Goal: Transaction & Acquisition: Book appointment/travel/reservation

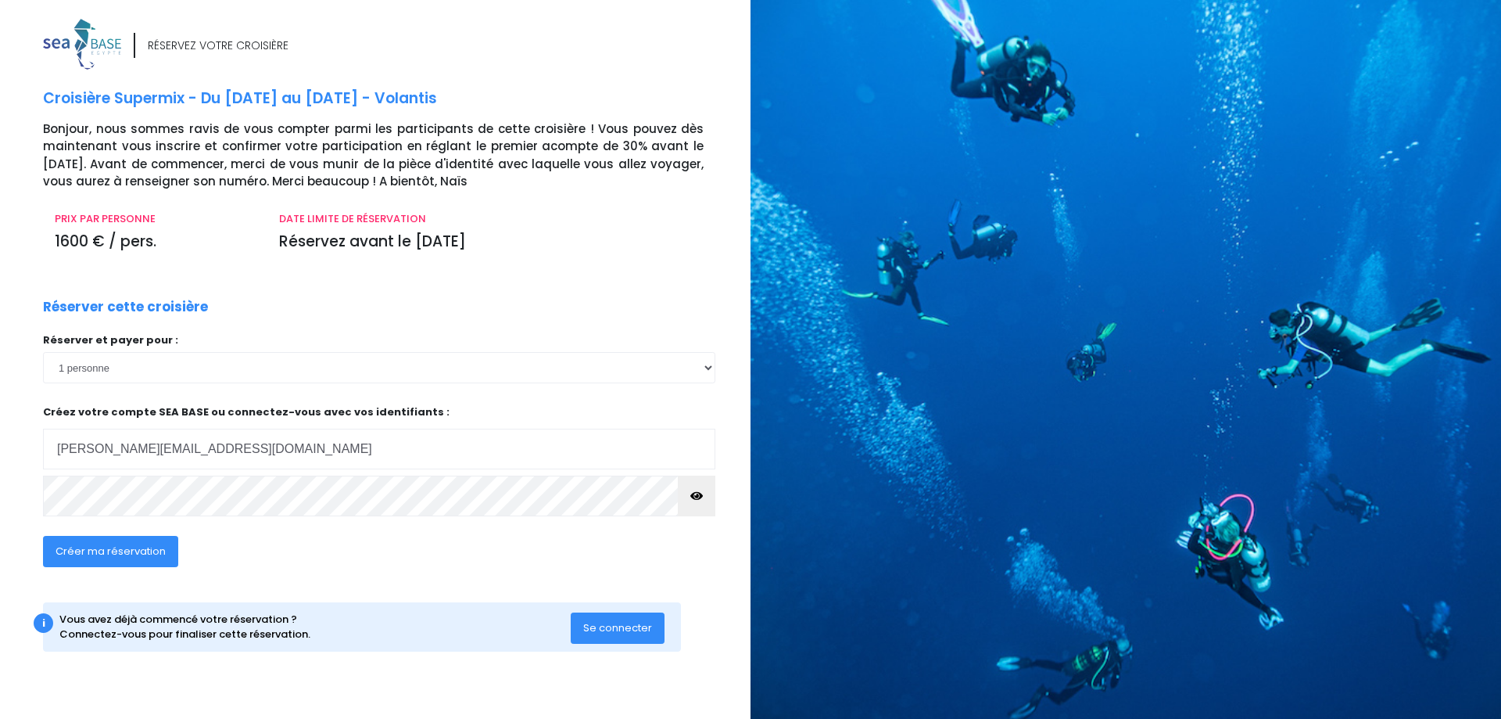
type input "[PERSON_NAME][EMAIL_ADDRESS][DOMAIN_NAME]"
click at [690, 496] on icon "button" at bounding box center [696, 496] width 13 height 0
click at [636, 628] on span "Se connecter" at bounding box center [617, 627] width 69 height 15
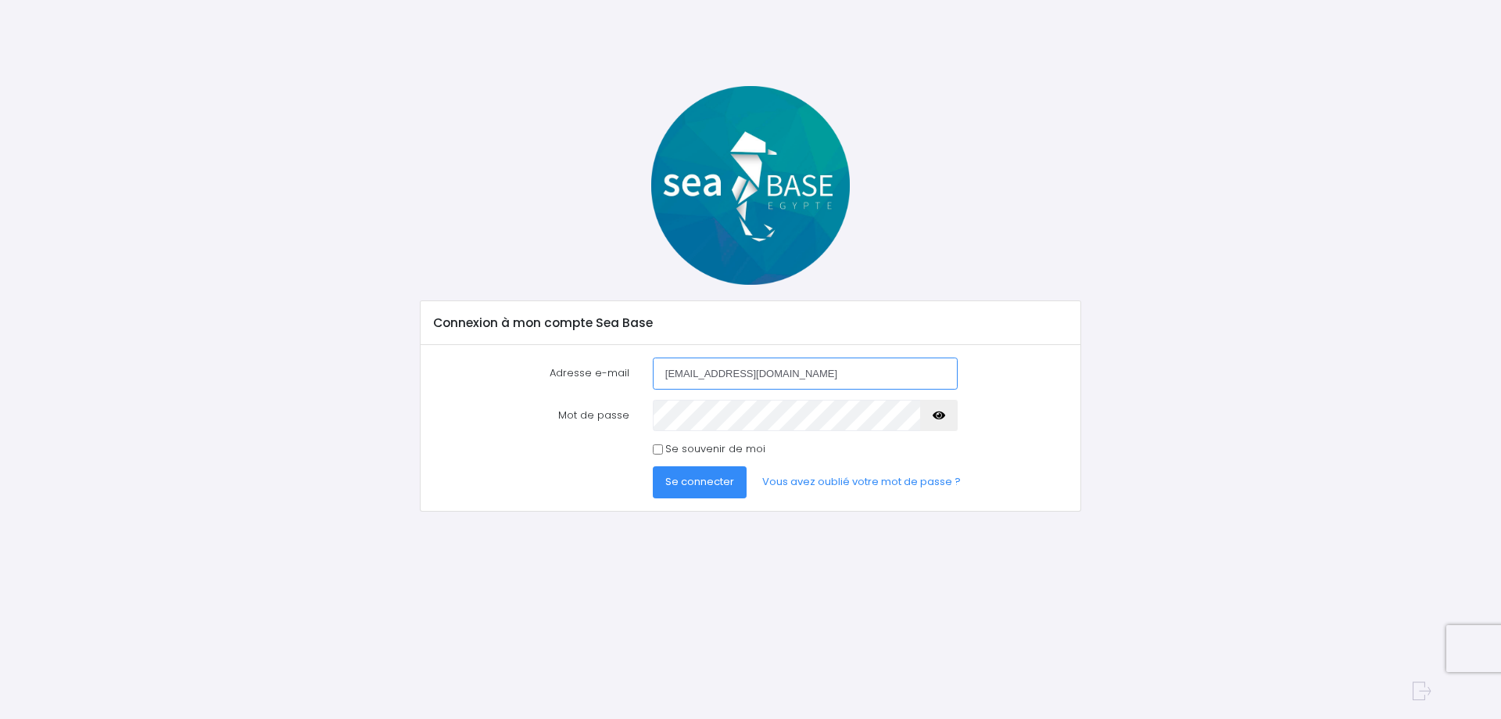
type input "rbalaska@ch-paysdegex.fr"
click at [933, 415] on button "button" at bounding box center [939, 415] width 38 height 31
click at [663, 452] on input "Se souvenir de moi" at bounding box center [658, 449] width 10 height 10
checkbox input "true"
click at [690, 486] on span "Se connecter" at bounding box center [699, 481] width 69 height 15
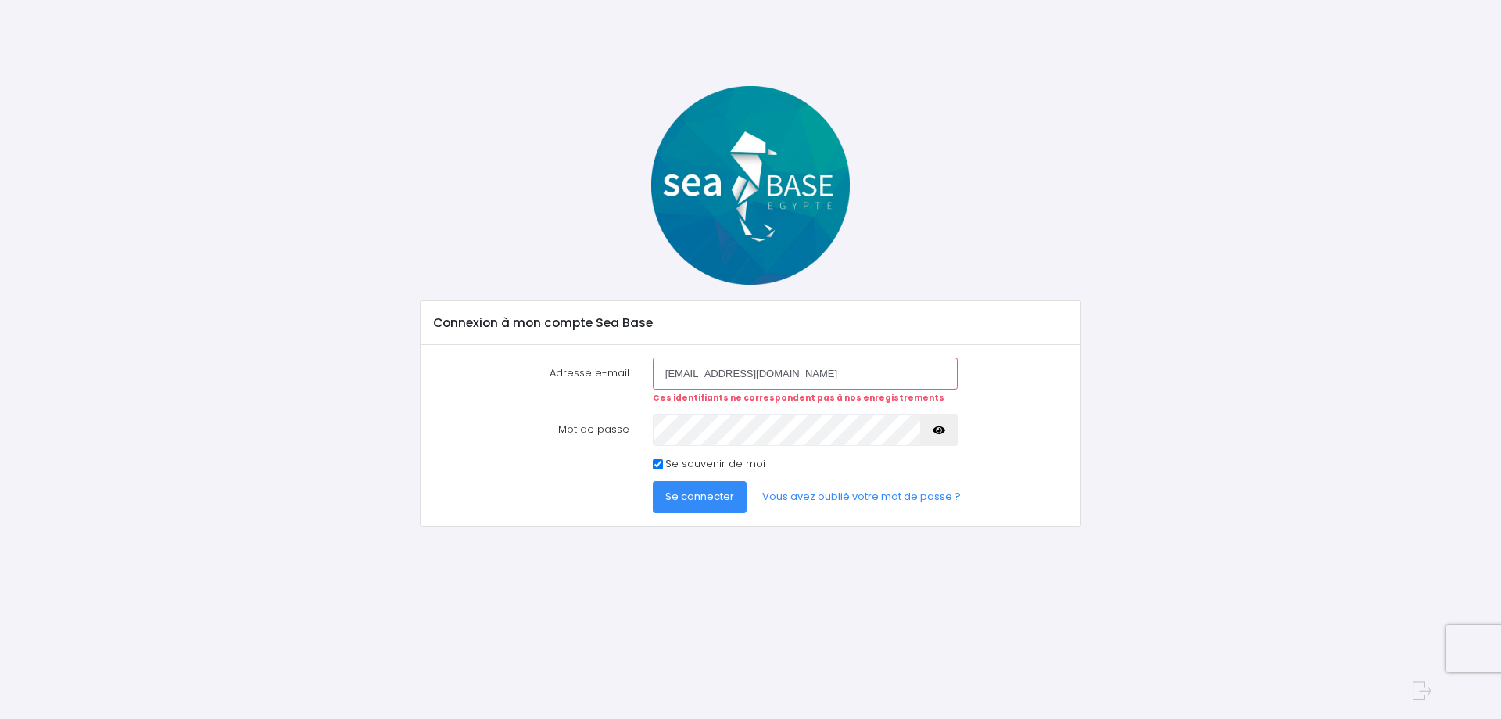
click at [669, 373] on input "rbalaska@ch-paysdegex.fr" at bounding box center [805, 372] width 305 height 31
type input "r.balaska@ch-paysdegex.fr"
drag, startPoint x: 820, startPoint y: 371, endPoint x: 451, endPoint y: 373, distance: 369.1
click at [653, 373] on input "r.balaska@ch-paysdegex.fr" at bounding box center [805, 372] width 305 height 31
type input "r.balaska@wanadoo.fr"
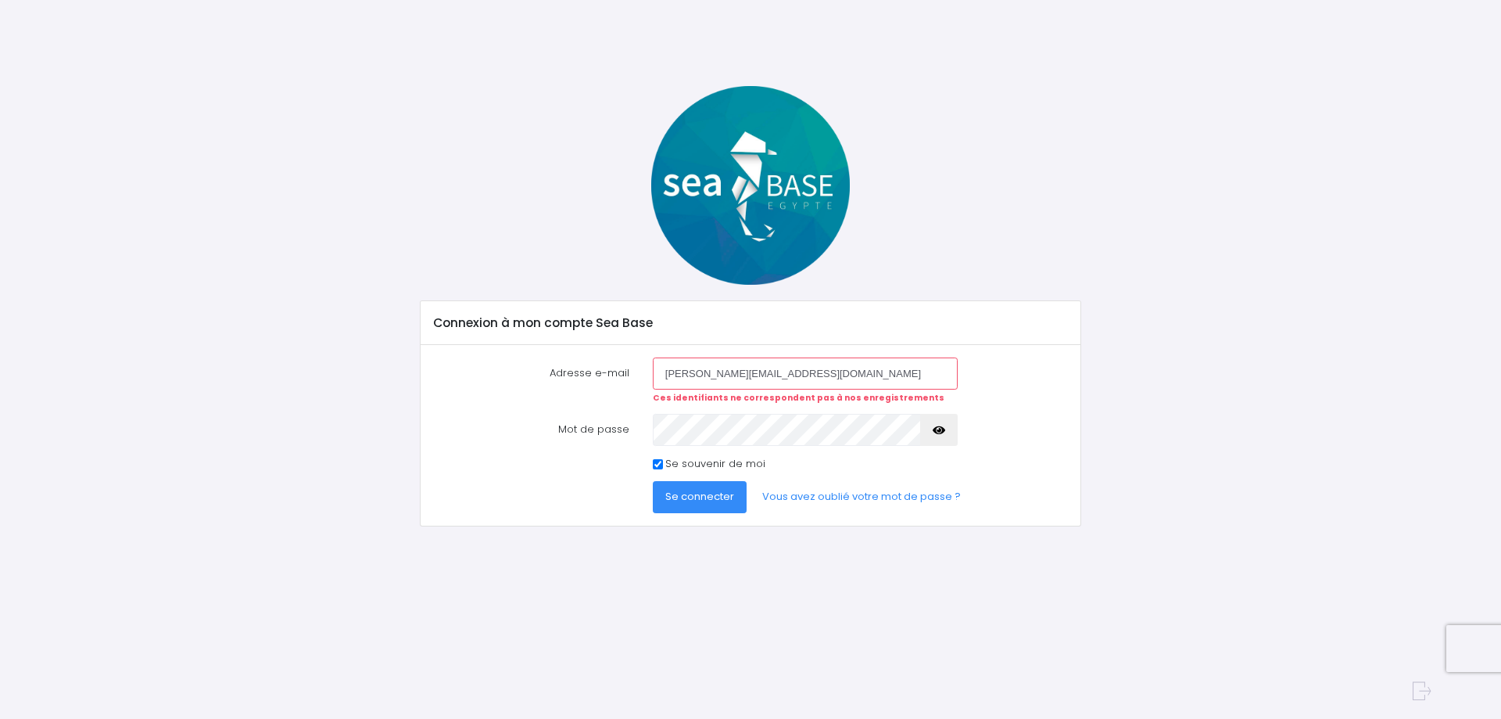
click at [938, 430] on icon "button" at bounding box center [939, 430] width 13 height 0
click at [690, 496] on span "Se connecter" at bounding box center [699, 496] width 69 height 15
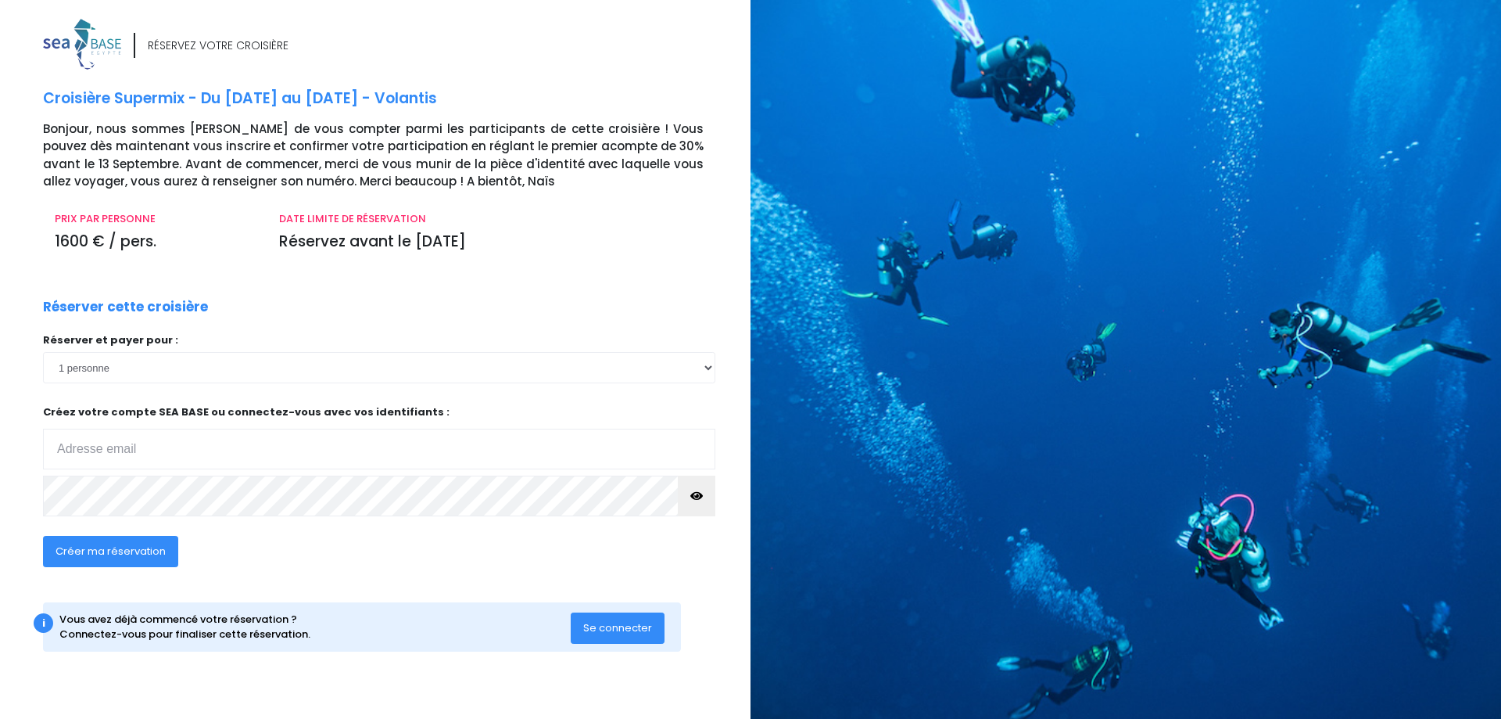
click at [117, 448] on input "email" at bounding box center [379, 449] width 672 height 41
type input "r.balaska@wanadoo.fr"
click at [696, 504] on button "button" at bounding box center [697, 495] width 38 height 41
click at [87, 549] on span "Créer ma réservation" at bounding box center [111, 550] width 110 height 15
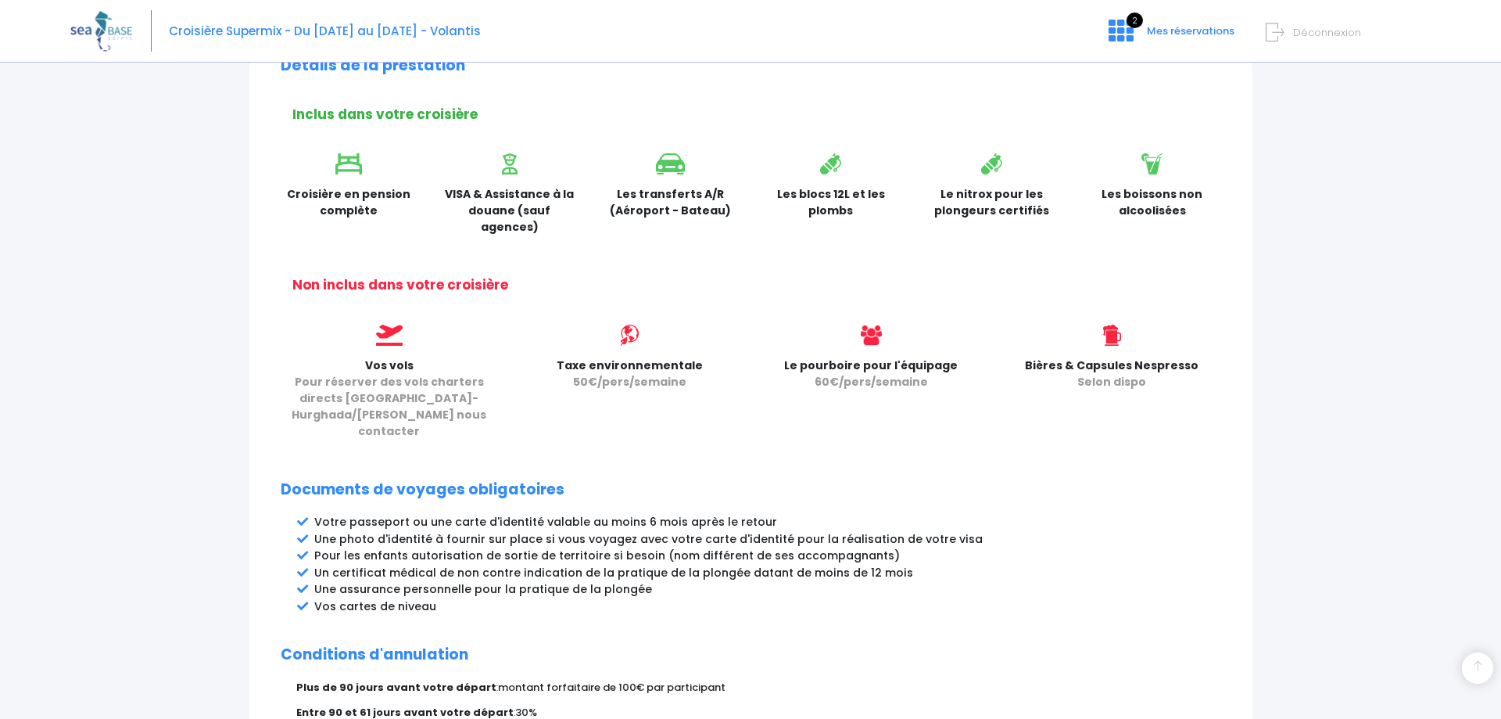
scroll to position [695, 0]
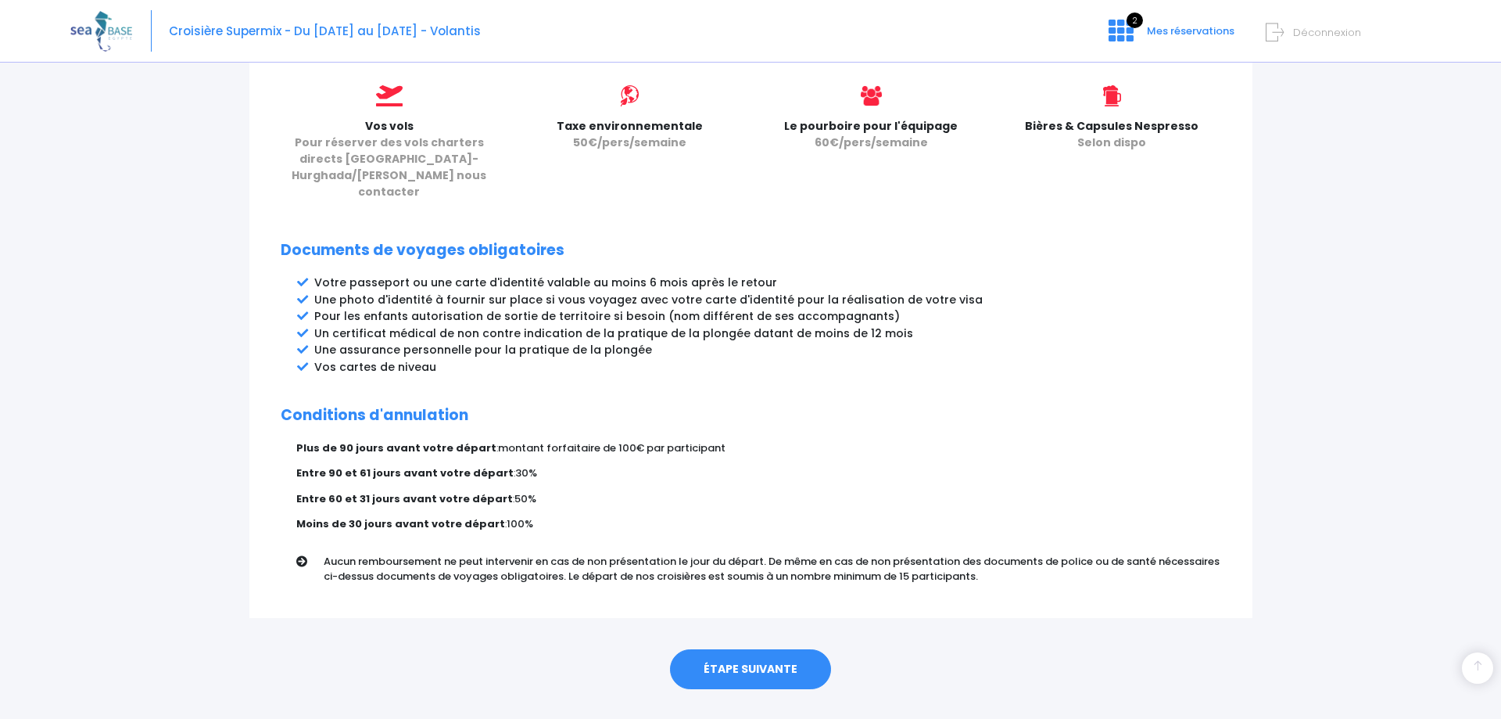
click at [733, 649] on link "ÉTAPE SUIVANTE" at bounding box center [750, 669] width 161 height 41
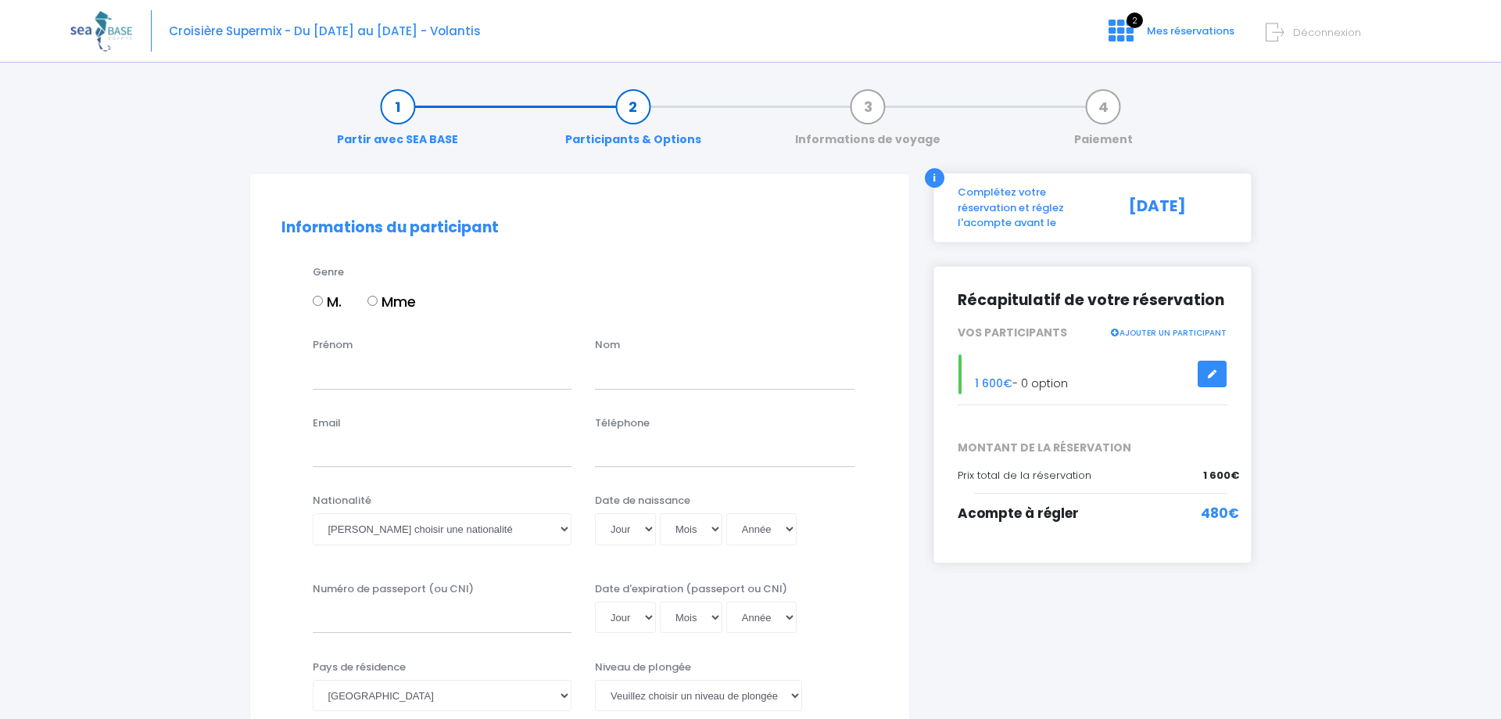
click at [317, 307] on label "M." at bounding box center [327, 301] width 29 height 21
click at [317, 306] on input "M." at bounding box center [318, 301] width 10 height 10
radio input "true"
click at [380, 382] on input "Prénom" at bounding box center [443, 372] width 260 height 31
type input "RAFIK"
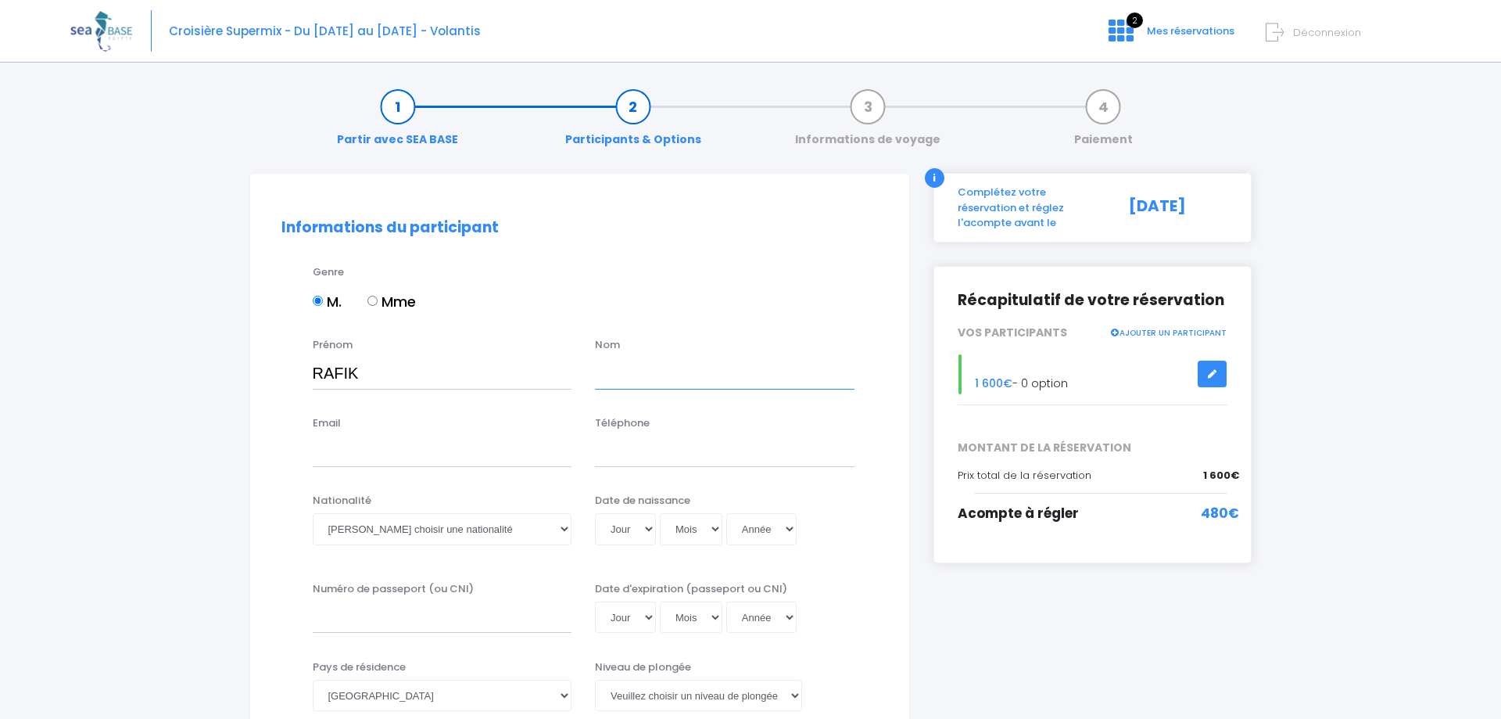
click at [633, 370] on input "text" at bounding box center [725, 372] width 260 height 31
type input "BALASKA"
click at [347, 452] on input "Email" at bounding box center [443, 451] width 260 height 31
type input "r.balaska@wanadoo.fr"
click at [626, 461] on input "Téléphone" at bounding box center [725, 451] width 260 height 31
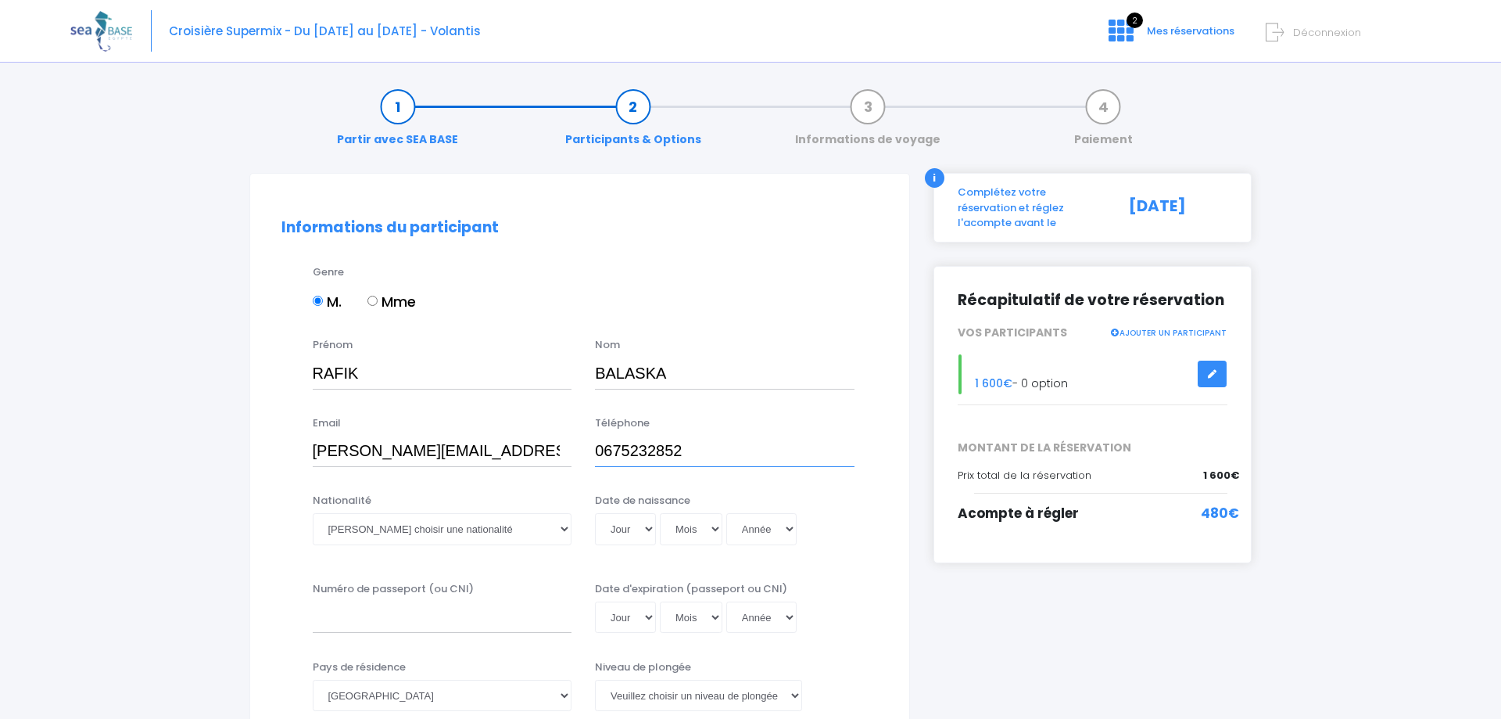
type input "0675232852"
click at [313, 513] on select "Veuillez choisir une nationalité Afghane Albanaise Algerienne Allemande America…" at bounding box center [443, 528] width 260 height 31
select select "Française"
click option "Française" at bounding box center [0, 0] width 0 height 0
click at [595, 513] on select "Jour 01 02 03 04 05 06 07 08 09 10 11 12 13 14 15 16 17 18 19 20 21 22 23 24 25…" at bounding box center [625, 528] width 61 height 31
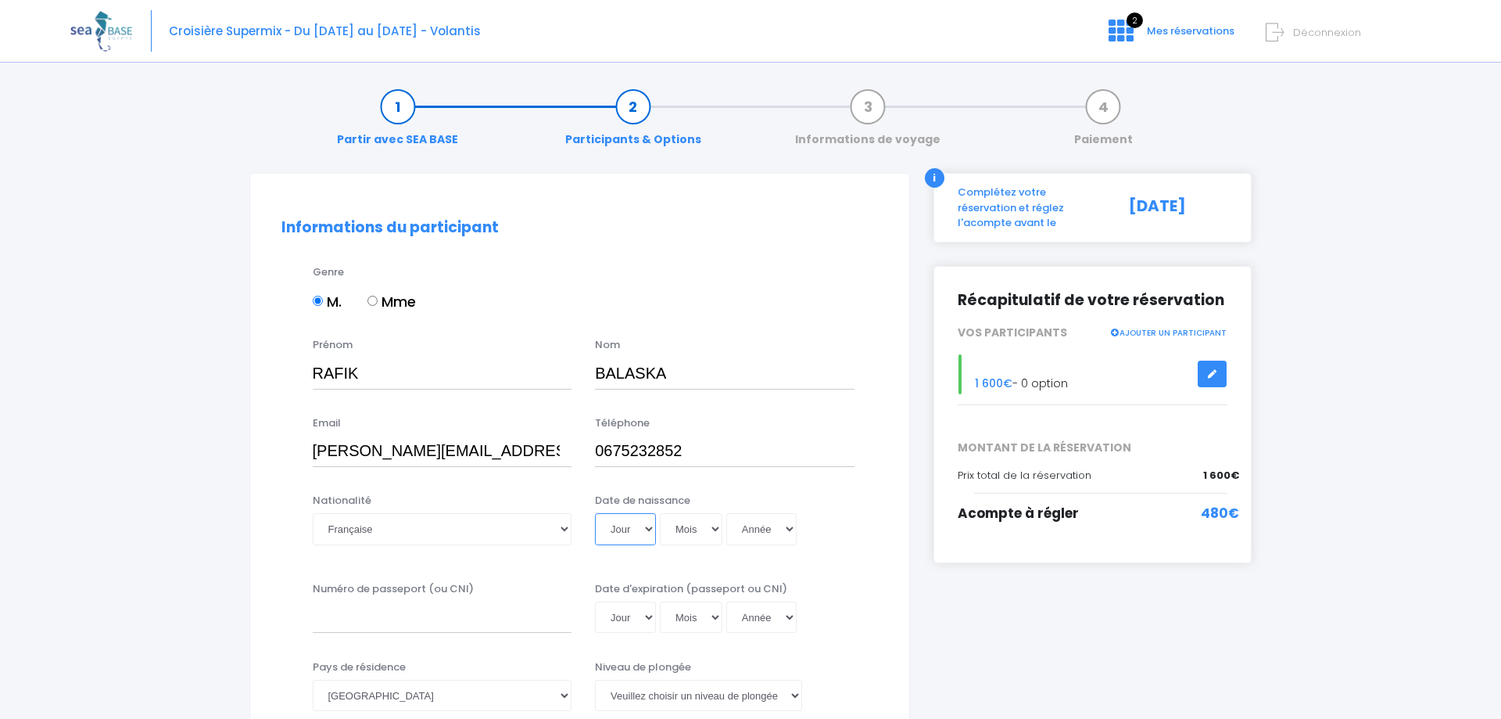
select select "24"
click option "24" at bounding box center [0, 0] width 0 height 0
click at [660, 513] on select "Mois 01 02 03 04 05 06 07 08 09 10 11 12" at bounding box center [691, 528] width 63 height 31
select select "06"
click option "06" at bounding box center [0, 0] width 0 height 0
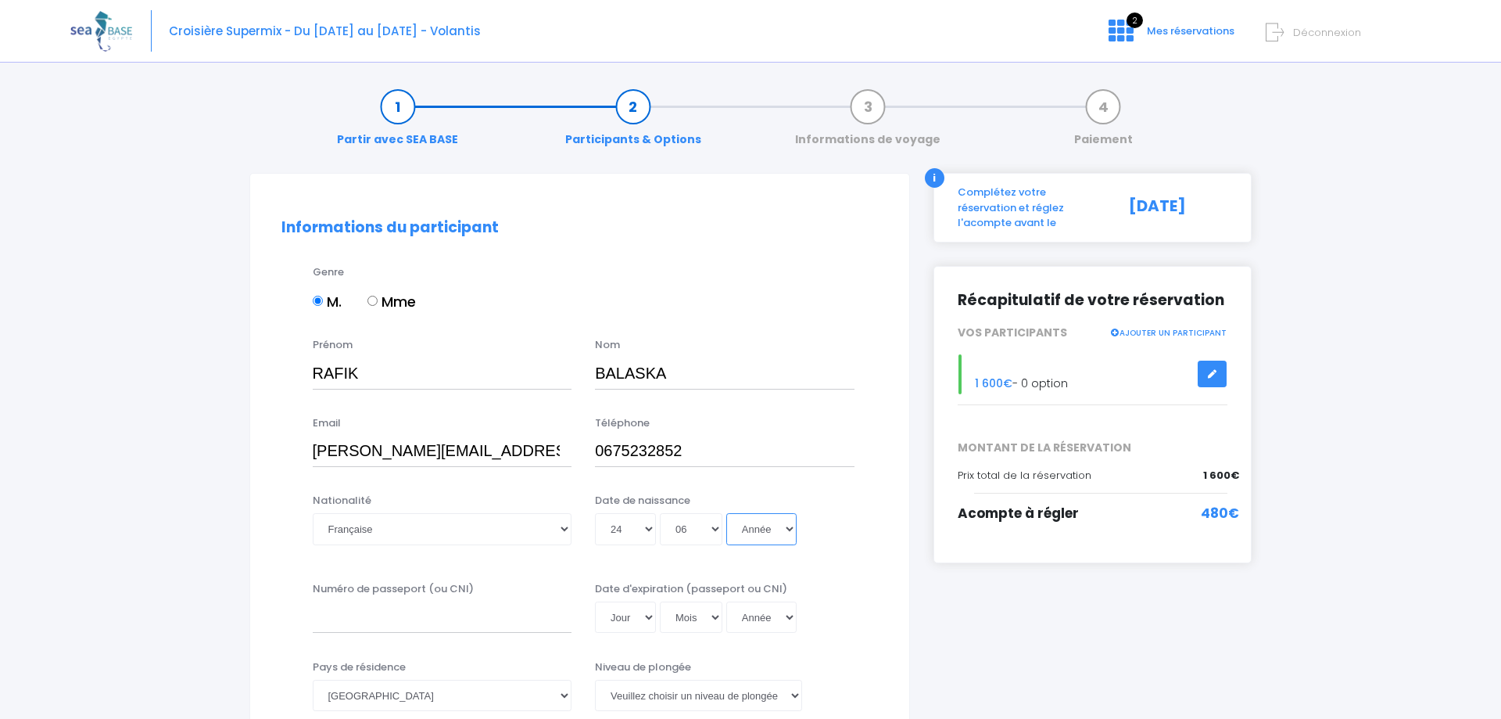
click at [726, 513] on select "Année 2045 2044 2043 2042 2041 2040 2039 2038 2037 2036 2035 2034 2033 2032 203…" at bounding box center [761, 528] width 70 height 31
select select "1958"
click option "1958" at bounding box center [0, 0] width 0 height 0
type input "1958-06-24"
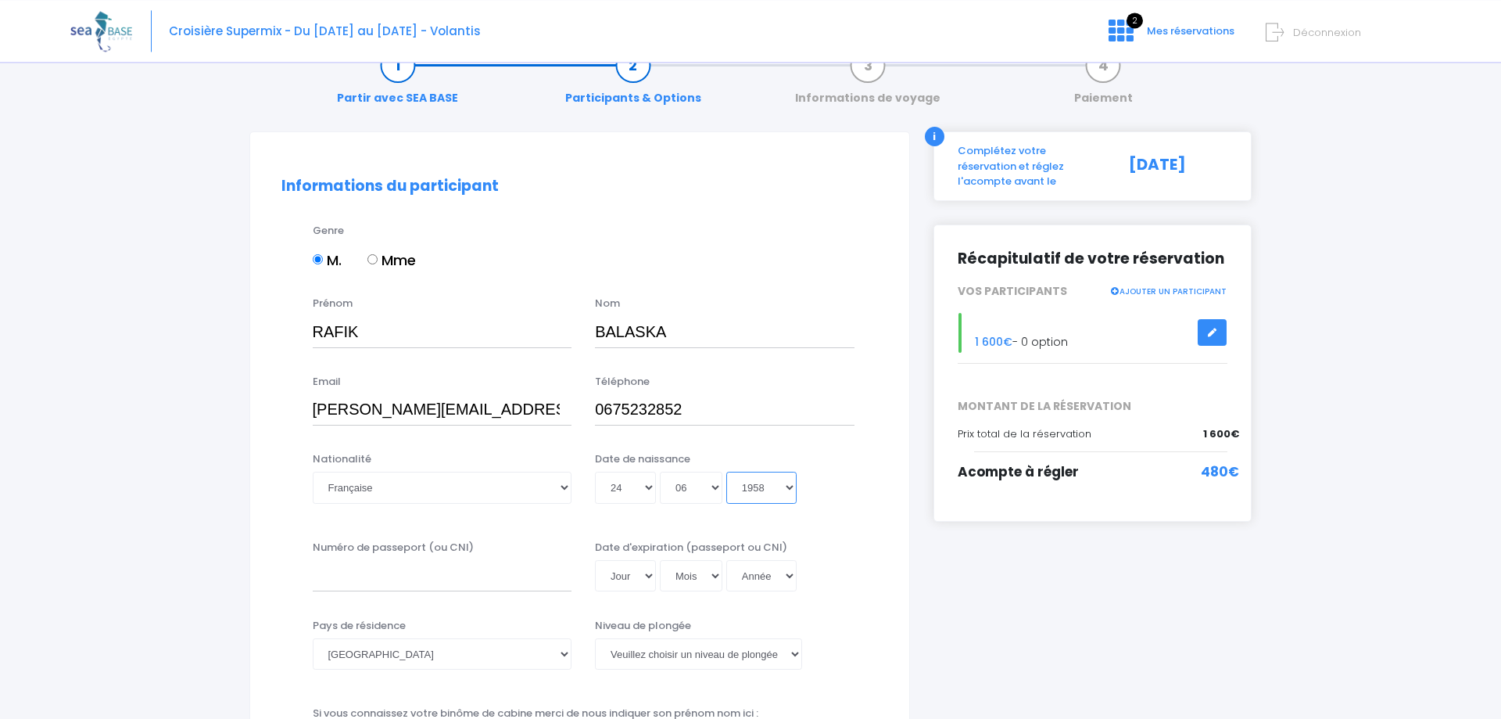
scroll to position [80, 0]
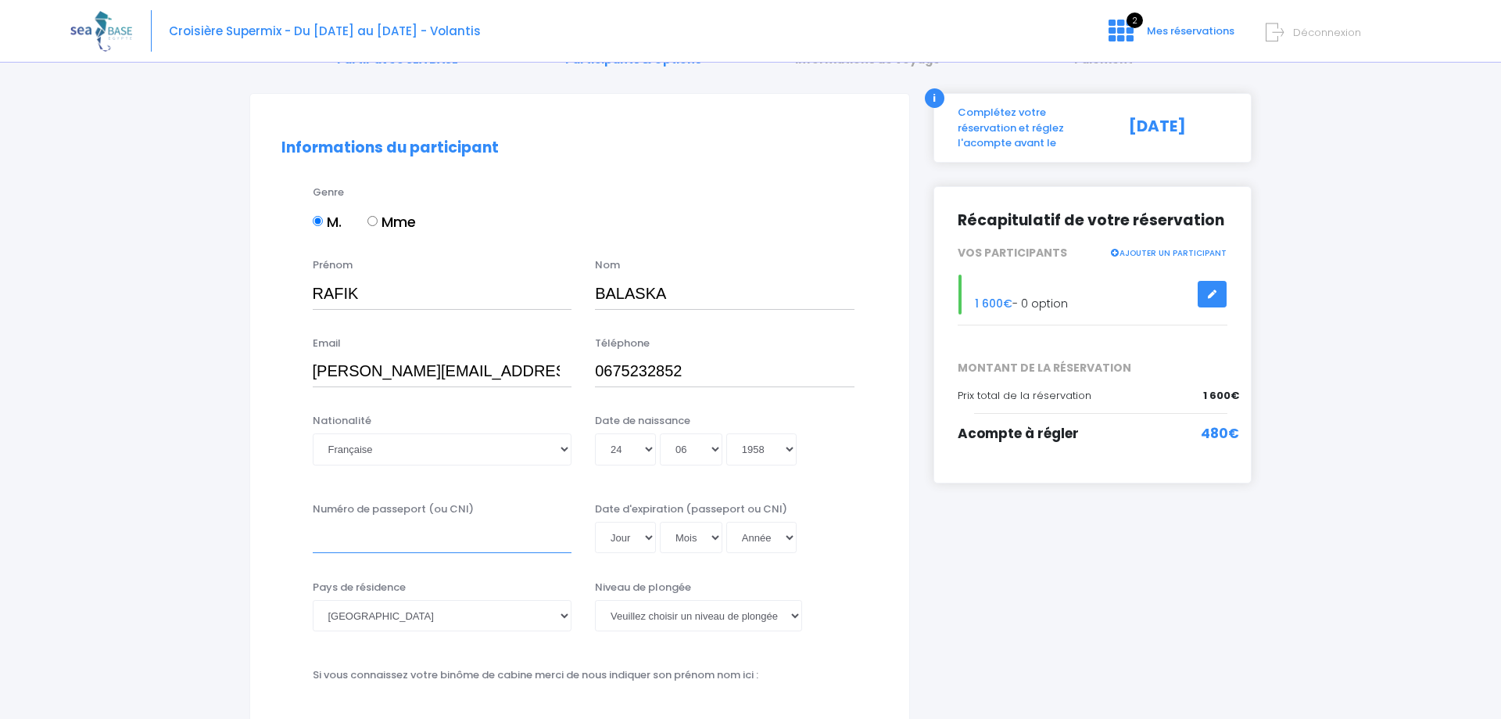
click at [392, 536] on input "Numéro de passeport (ou CNI)" at bounding box center [443, 537] width 260 height 31
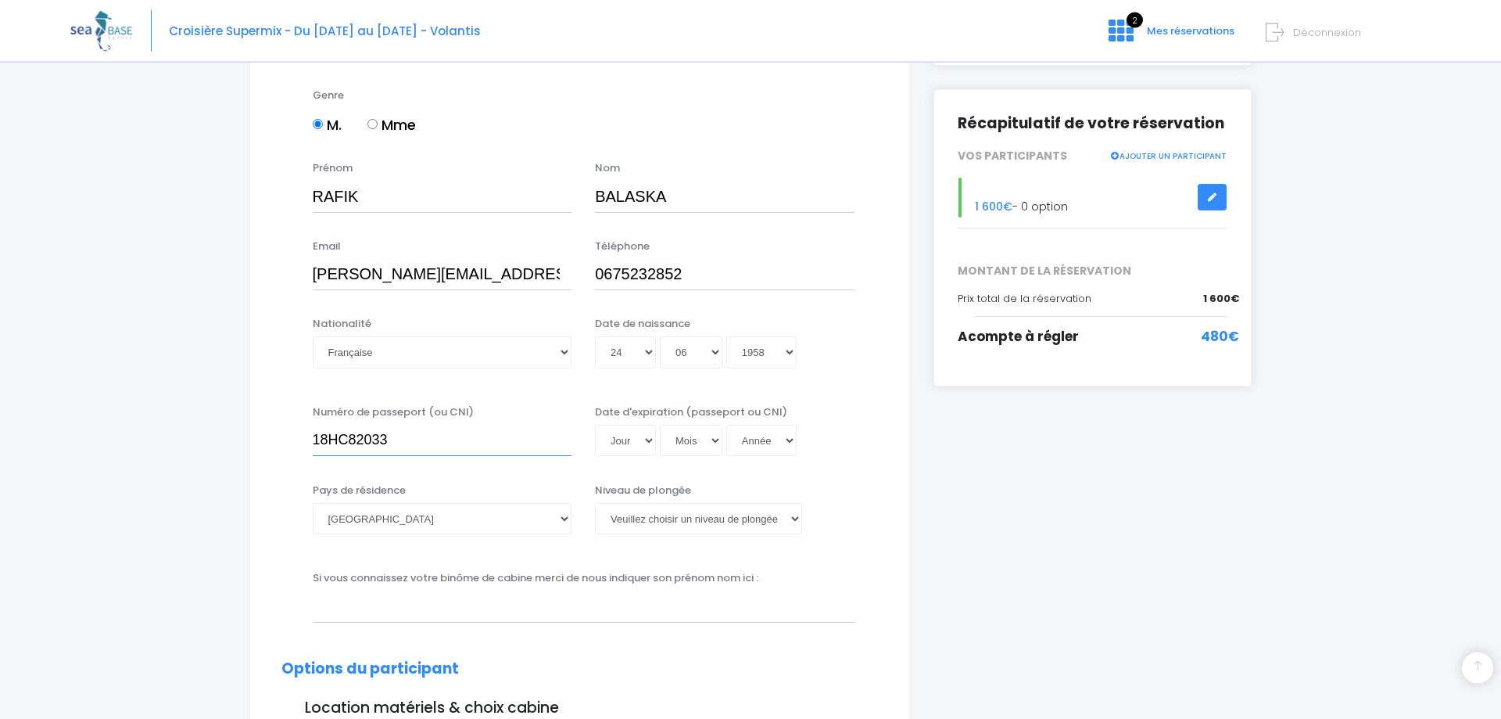
scroll to position [319, 0]
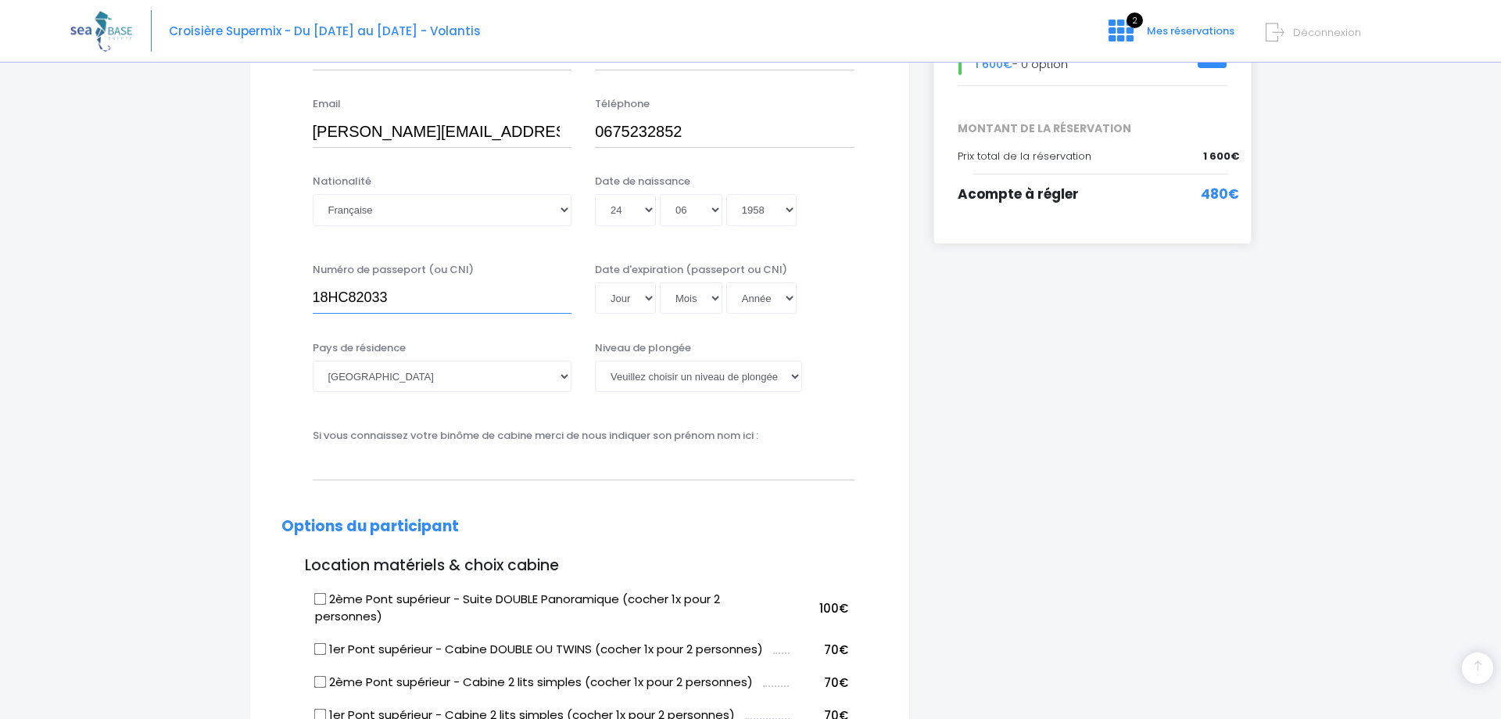
type input "18HC82033"
click at [595, 360] on select "Veuillez choisir un niveau de plongée Non plongeur Junior OW diver Adventure OW…" at bounding box center [698, 375] width 207 height 31
select select "N3"
click option "N3" at bounding box center [0, 0] width 0 height 0
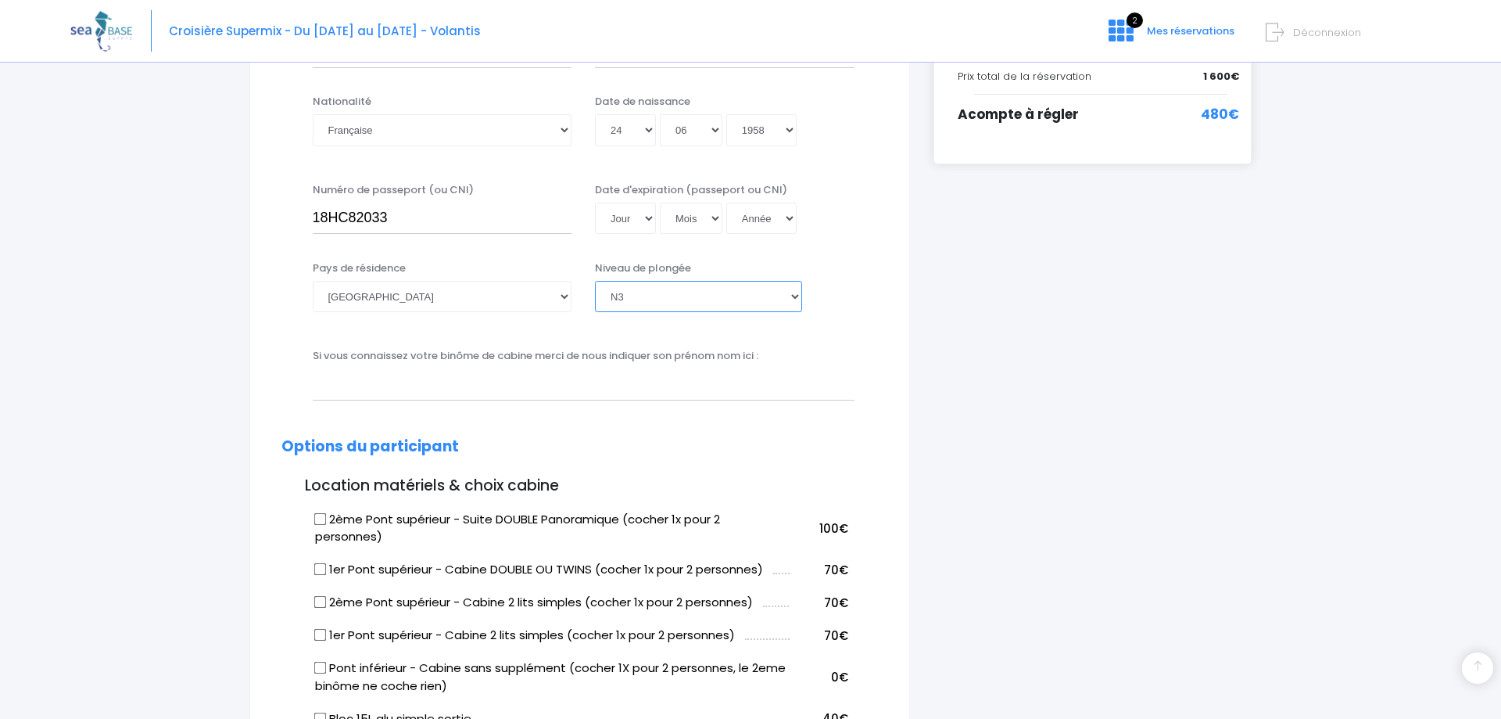
scroll to position [80, 0]
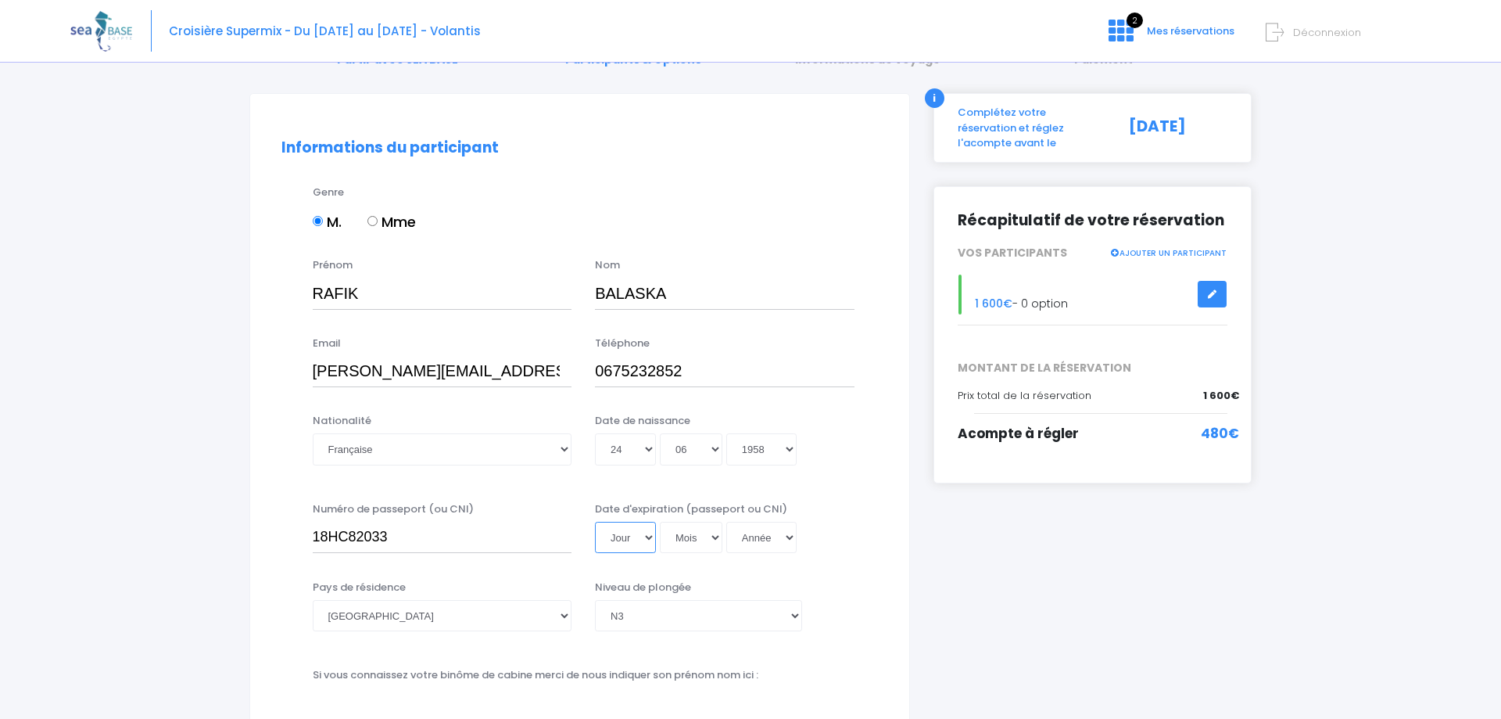
click at [595, 522] on select "Jour 01 02 03 04 05 06 07 08 09 10 11 12 13 14 15 16 17 18 19 20 21 22 23 24 25…" at bounding box center [625, 537] width 61 height 31
select select "06"
click option "06" at bounding box center [0, 0] width 0 height 0
click at [660, 522] on select "Mois 01 02 03 04 05 06 07 08 09 10 11 12" at bounding box center [691, 537] width 63 height 31
select select "12"
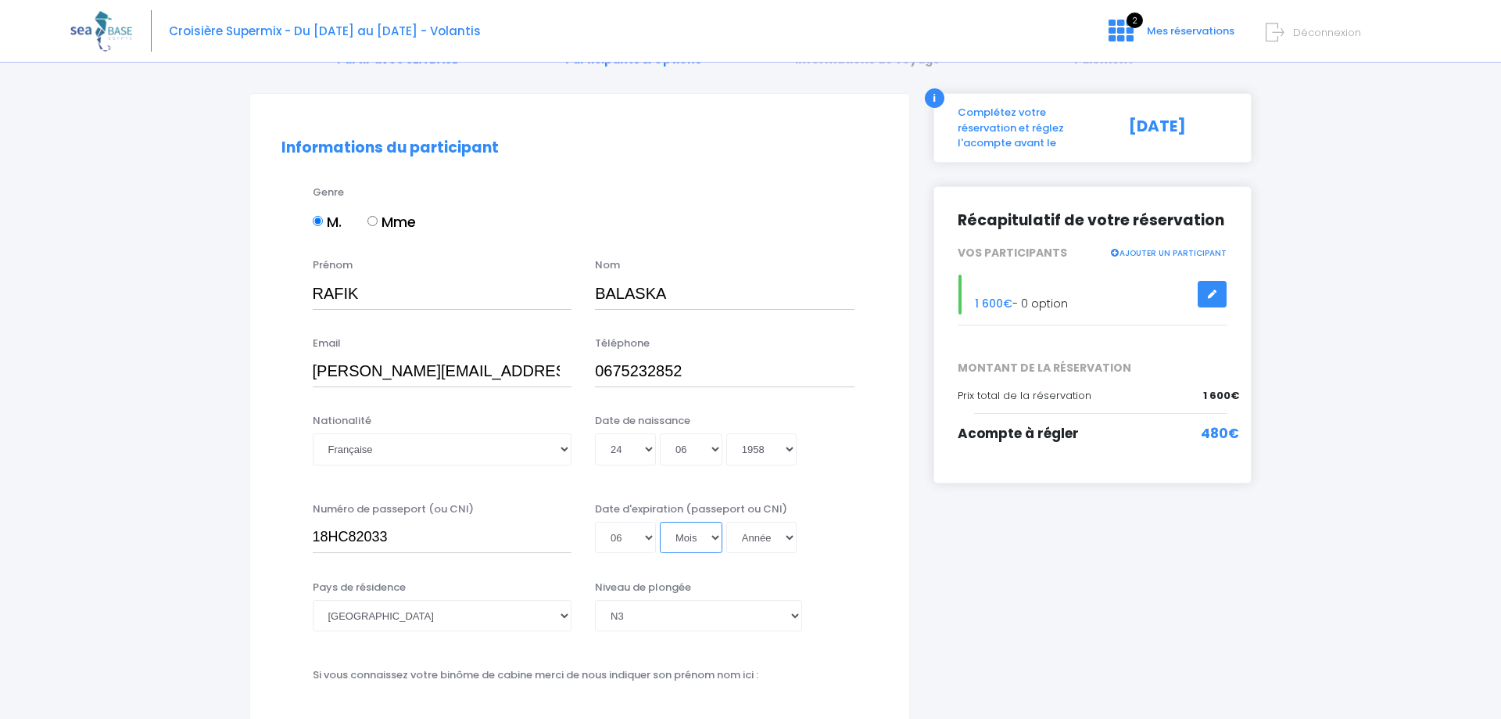
click option "12" at bounding box center [0, 0] width 0 height 0
click at [726, 522] on select "Année 2045 2044 2043 2042 2041 2040 2039 2038 2037 2036 2035 2034 2033 2032 203…" at bounding box center [761, 537] width 70 height 31
select select "2028"
click option "2028" at bounding box center [0, 0] width 0 height 0
type input "2028-12-06"
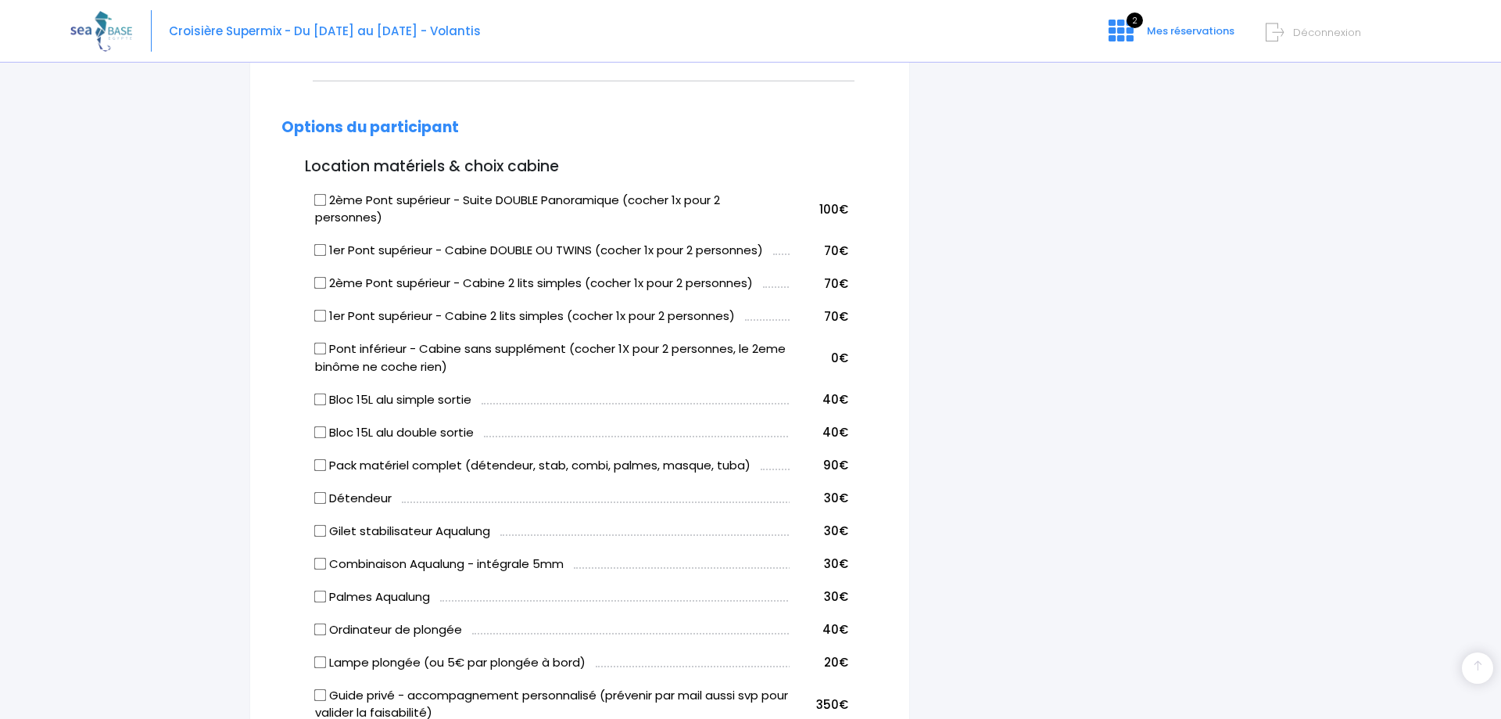
scroll to position [558, 0]
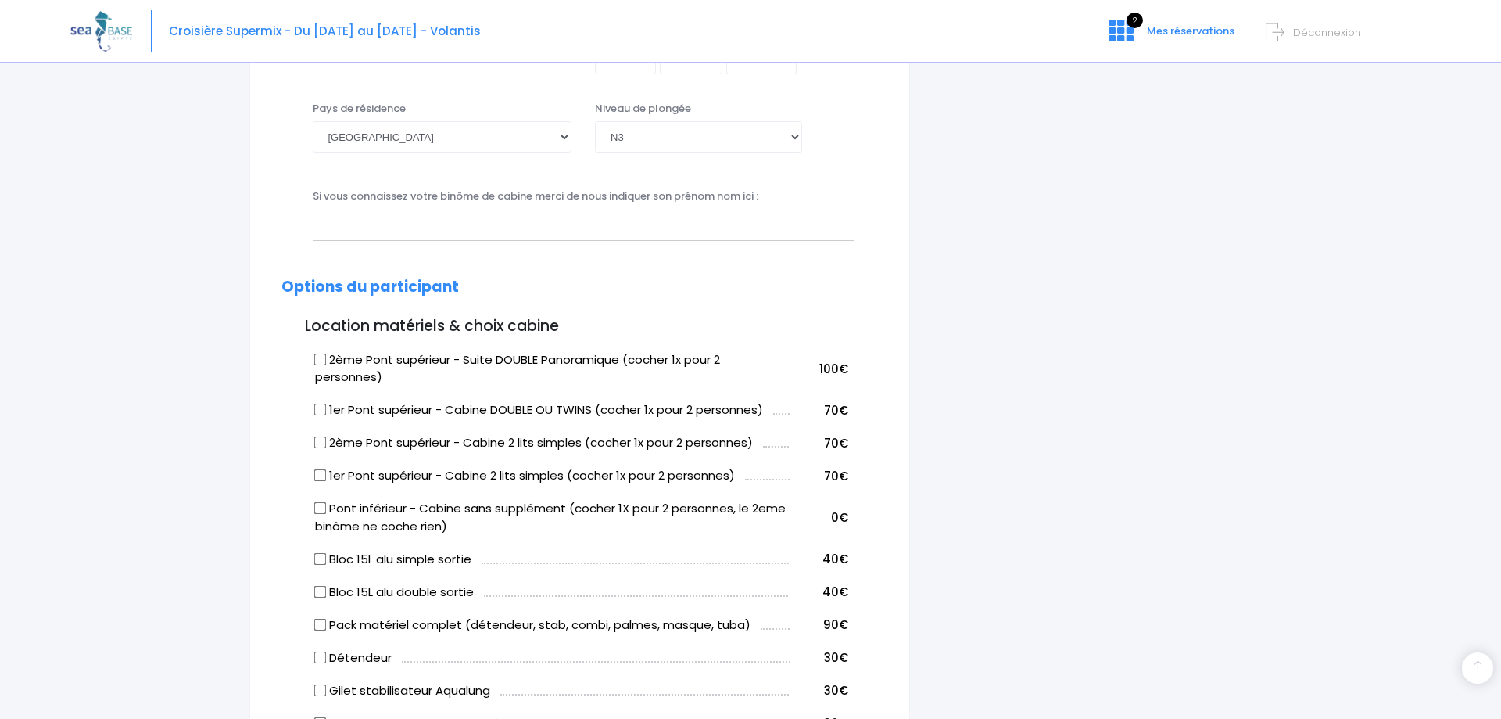
click at [321, 444] on input "2ème Pont supérieur - Cabine 2 lits simples (cocher 1x pour 2 personnes)" at bounding box center [320, 442] width 13 height 13
checkbox input "true"
click at [325, 475] on input "1er Pont supérieur - Cabine 2 lits simples (cocher 1x pour 2 personnes)" at bounding box center [320, 475] width 13 height 13
checkbox input "true"
click at [321, 446] on input "2ème Pont supérieur - Cabine 2 lits simples (cocher 1x pour 2 personnes)" at bounding box center [320, 442] width 13 height 13
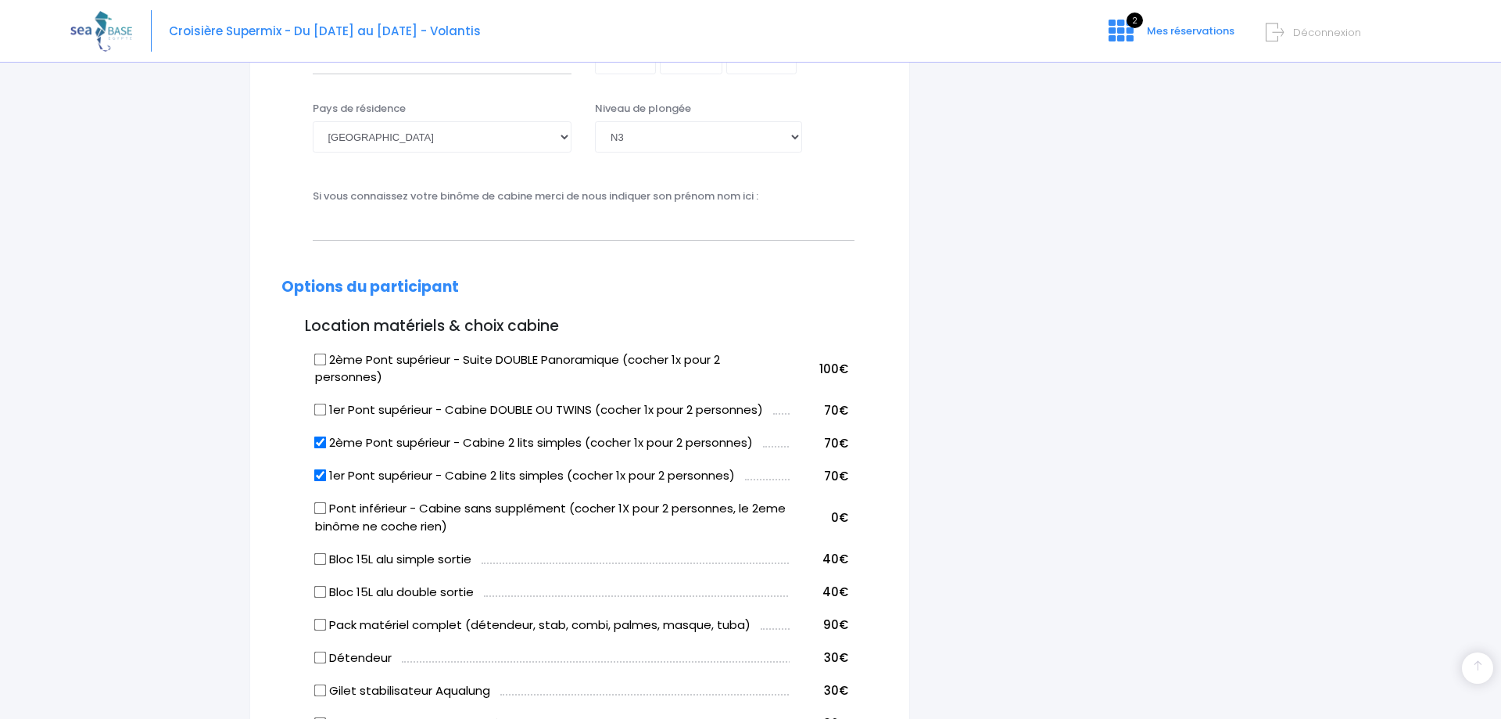
checkbox input "false"
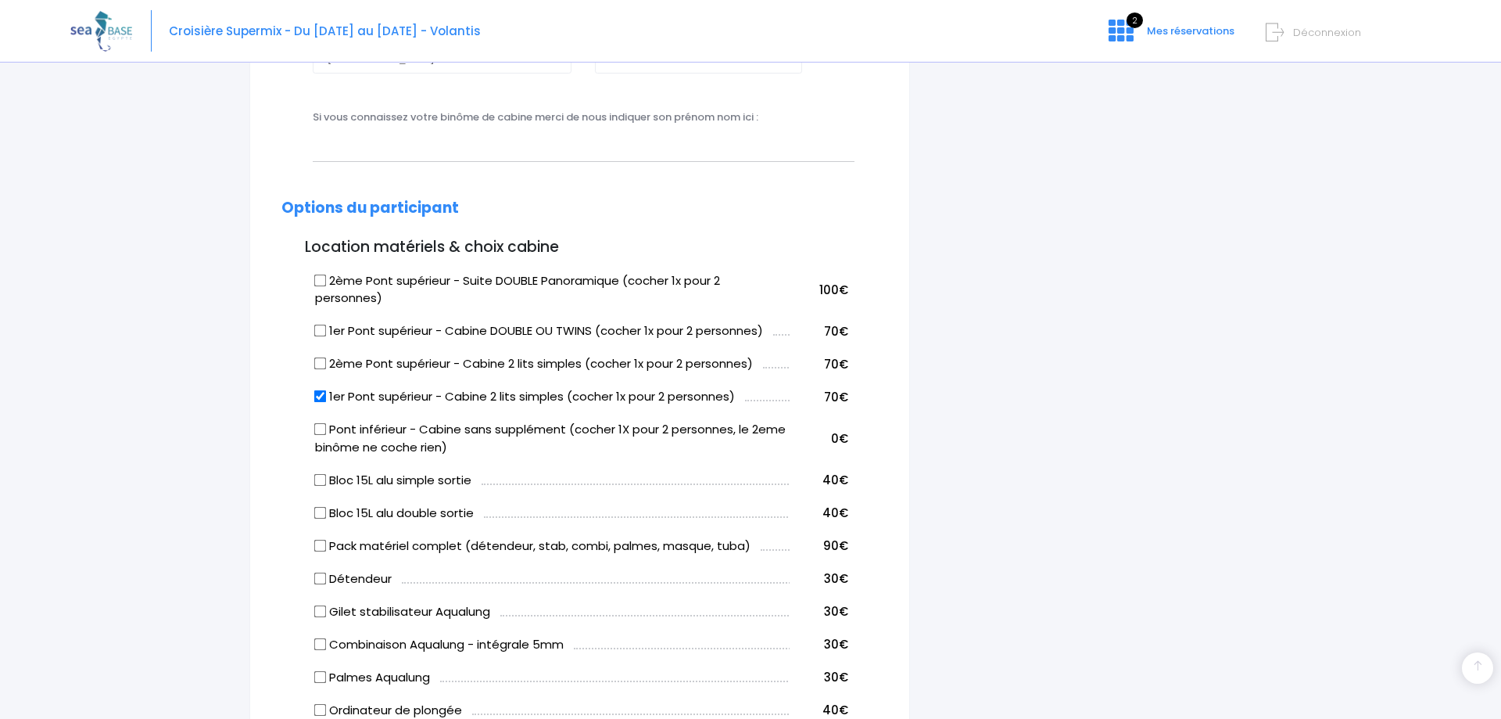
scroll to position [638, 0]
click at [319, 515] on input "Bloc 15L alu double sortie" at bounding box center [320, 511] width 13 height 13
checkbox input "true"
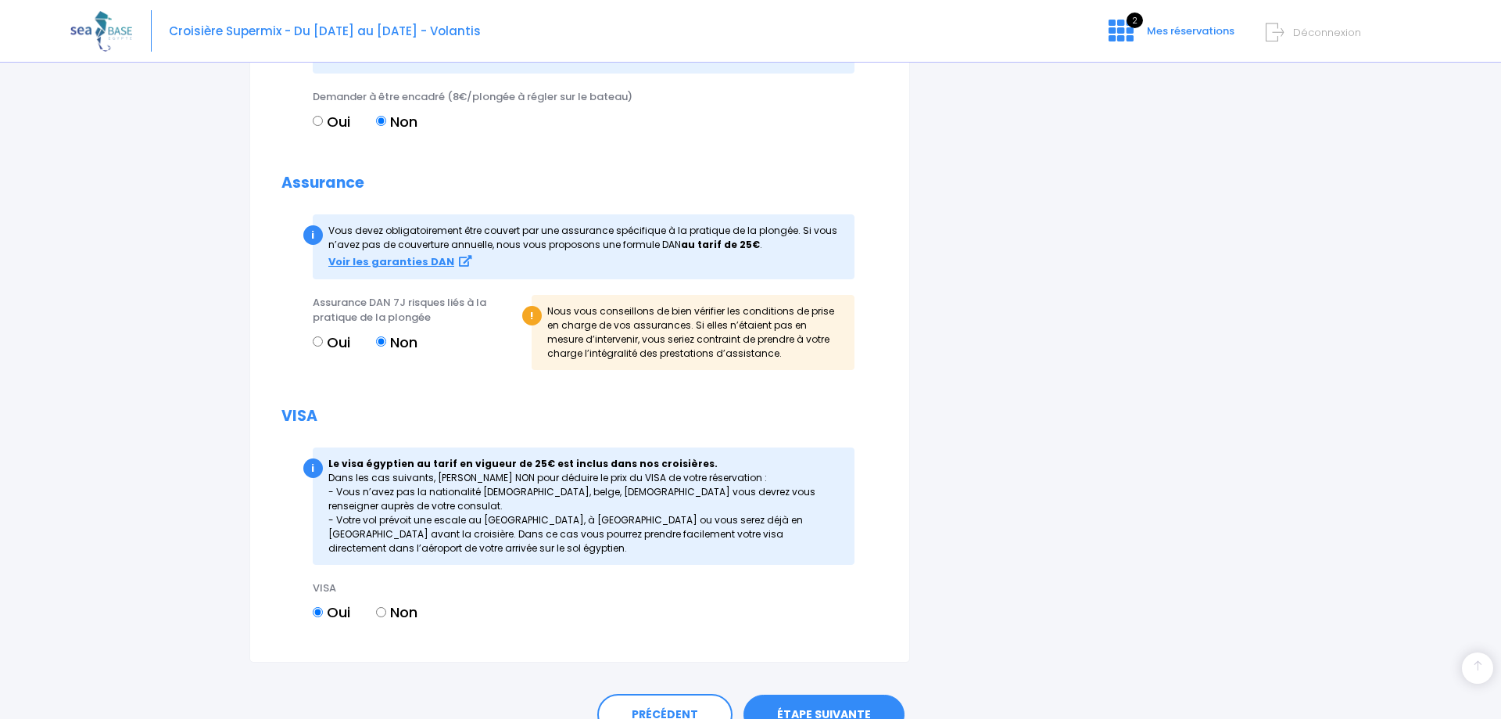
scroll to position [1727, 0]
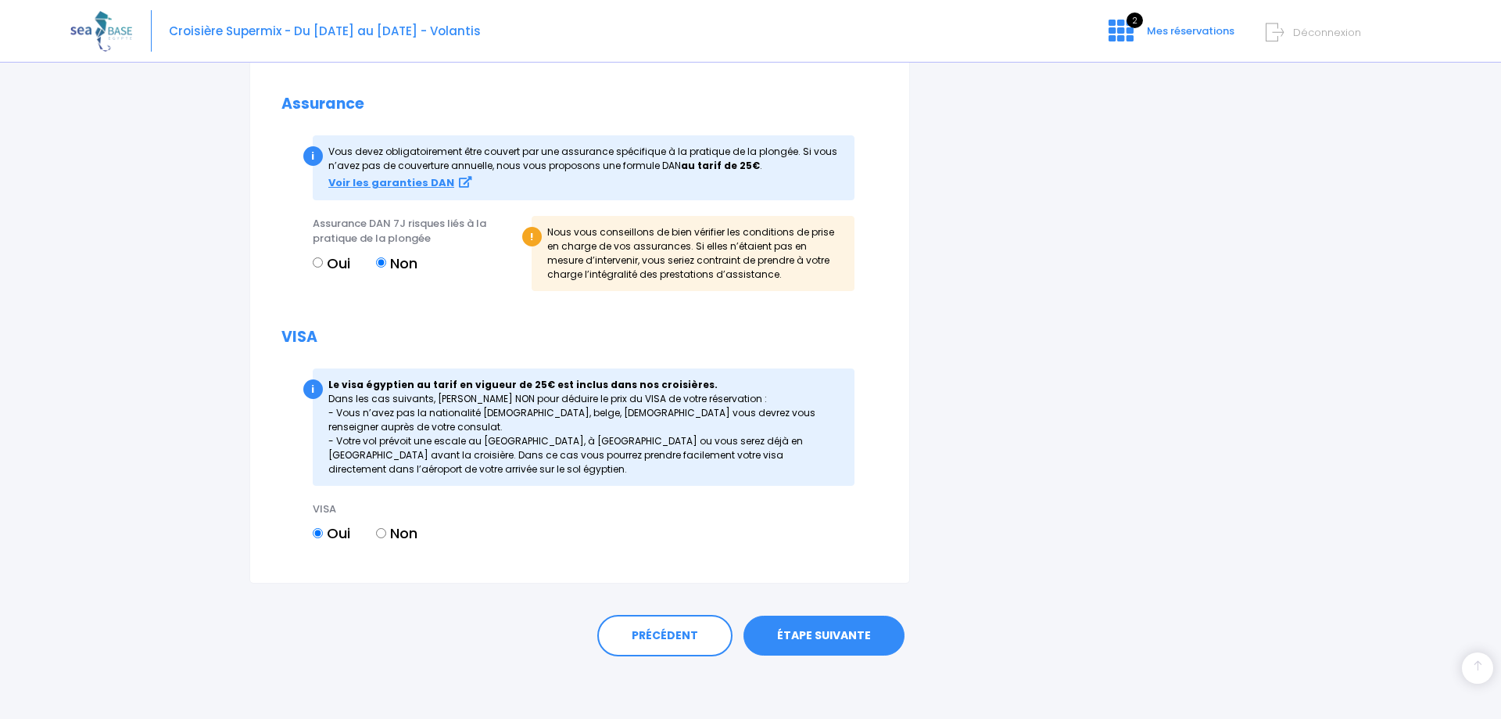
click at [844, 629] on link "ÉTAPE SUIVANTE" at bounding box center [824, 635] width 161 height 41
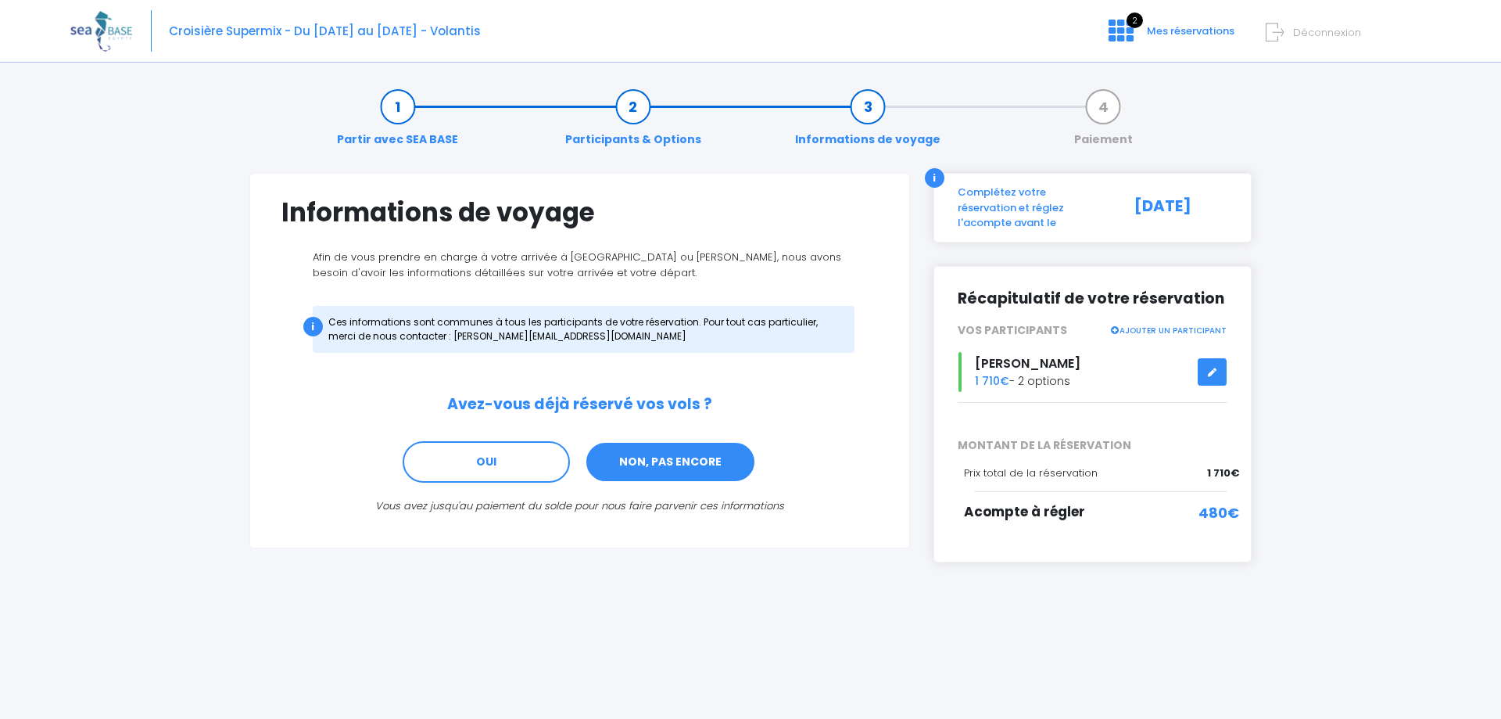
click at [680, 470] on link "NON, PAS ENCORE" at bounding box center [670, 462] width 171 height 42
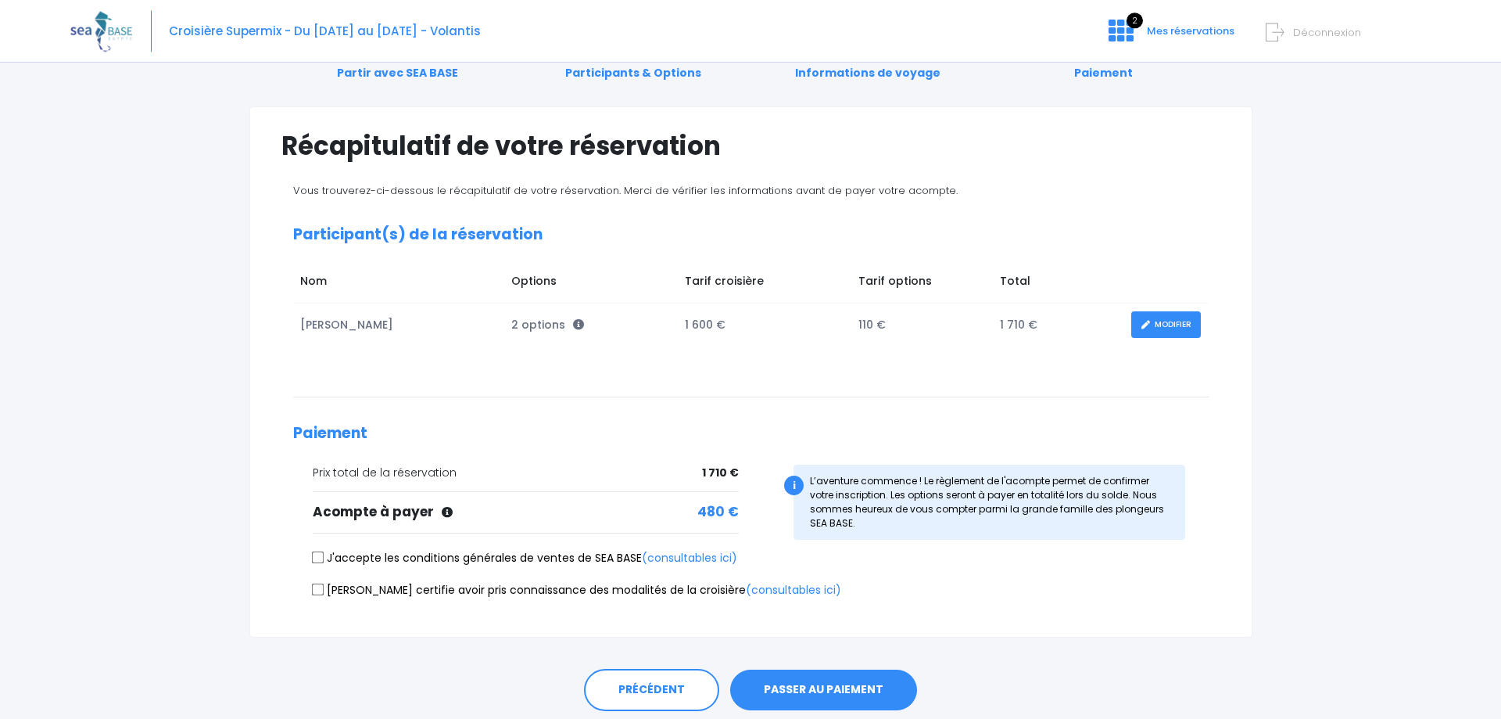
scroll to position [122, 0]
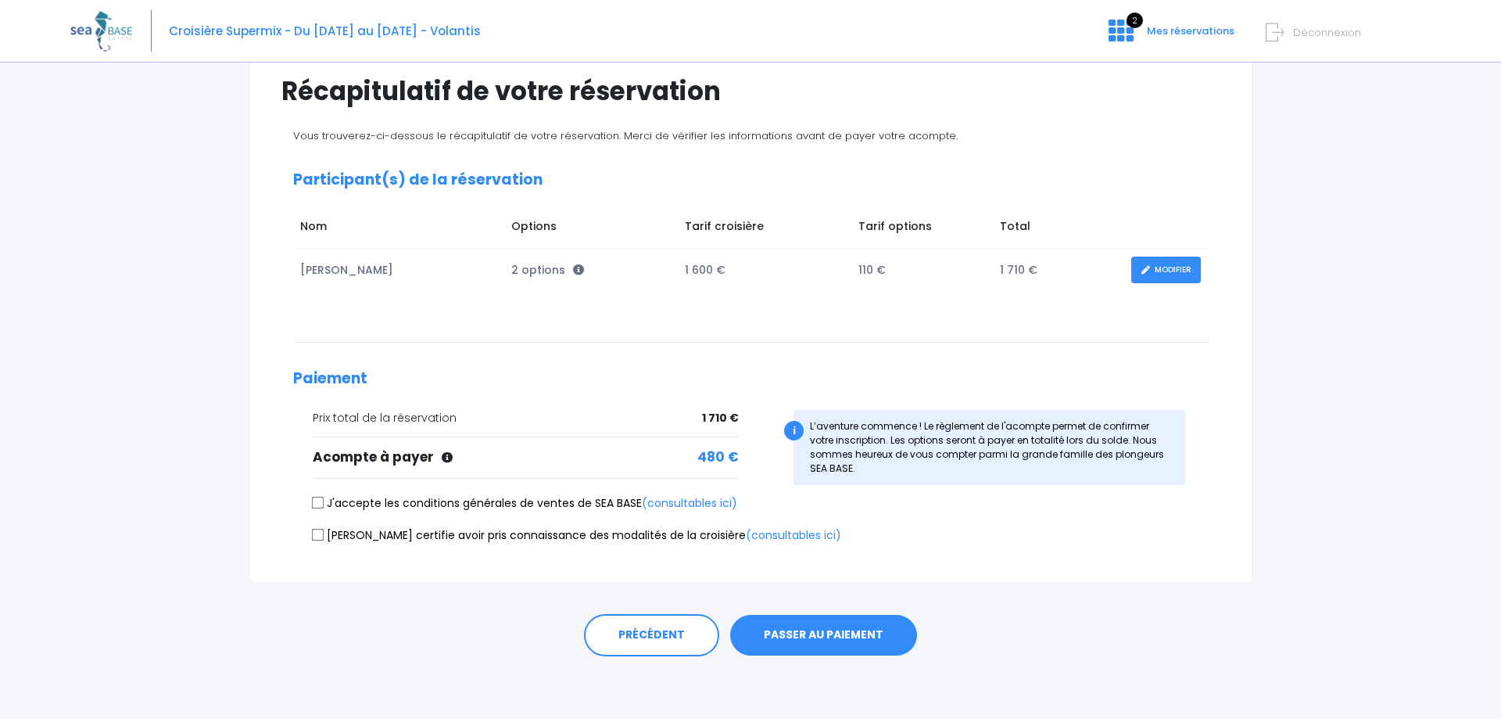
click at [319, 505] on input "J'accepte les conditions générales de ventes de SEA BASE (consultables ici)" at bounding box center [317, 503] width 13 height 13
checkbox input "true"
click at [319, 536] on input "[PERSON_NAME] certifie avoir pris connaissance des modalités de la croisière (c…" at bounding box center [317, 534] width 13 height 13
checkbox input "true"
click at [805, 642] on button "PASSER AU PAIEMENT" at bounding box center [823, 635] width 187 height 41
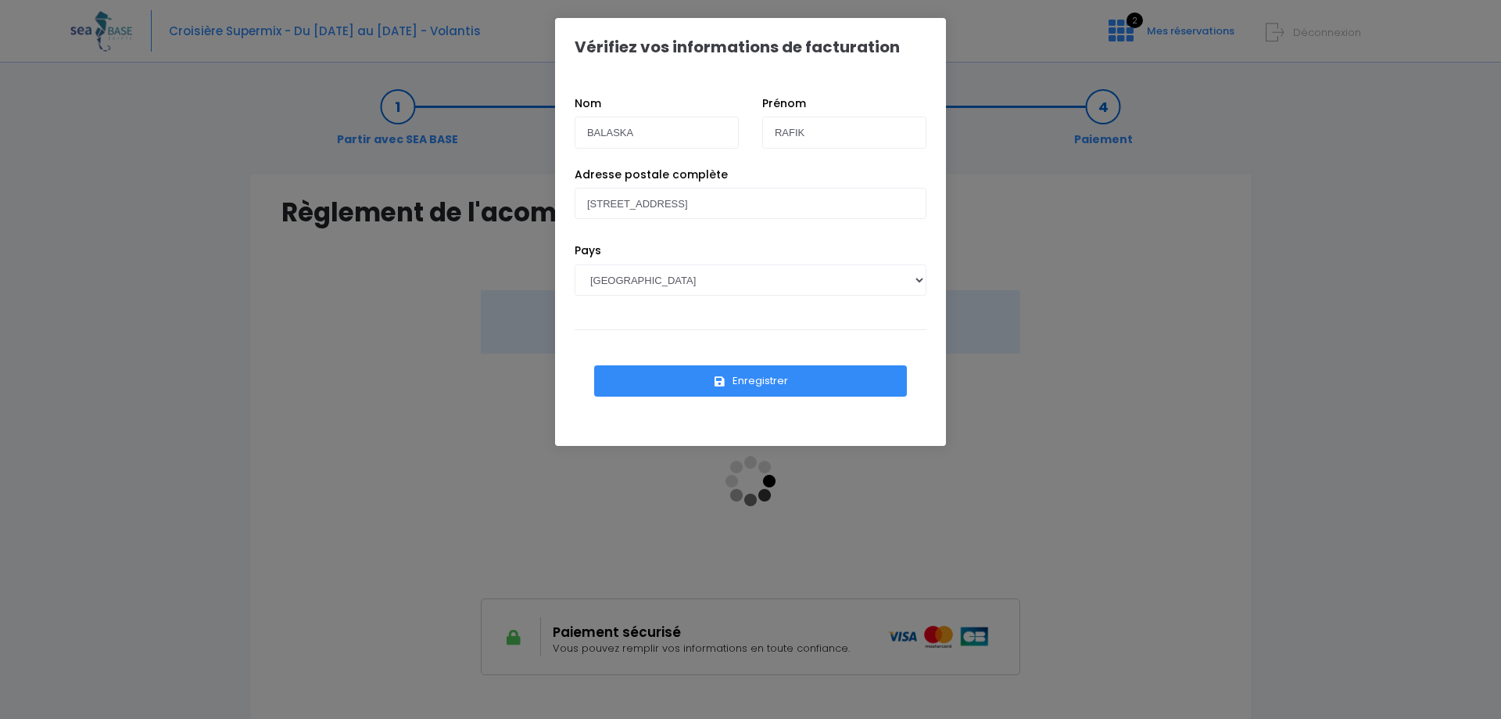
click at [753, 385] on button "Enregistrer" at bounding box center [750, 380] width 313 height 31
